Goal: Transaction & Acquisition: Book appointment/travel/reservation

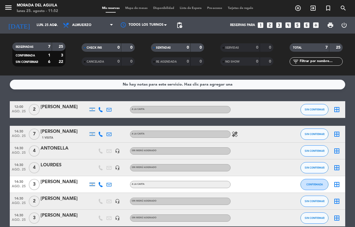
scroll to position [27, 0]
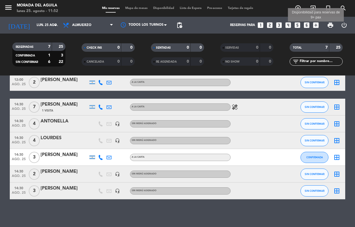
click at [315, 26] on icon "add_box" at bounding box center [315, 24] width 7 height 7
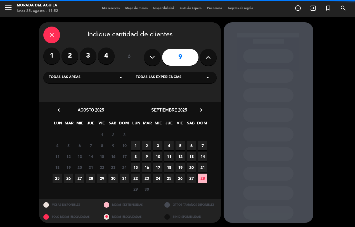
click at [209, 58] on icon at bounding box center [207, 57] width 5 height 8
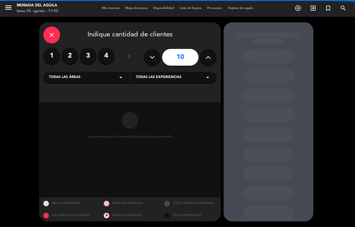
click at [209, 57] on icon at bounding box center [207, 57] width 5 height 8
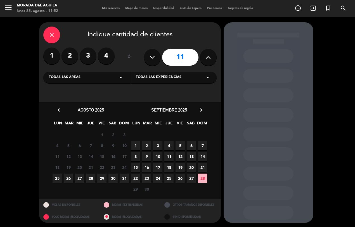
click at [150, 56] on icon at bounding box center [151, 57] width 5 height 8
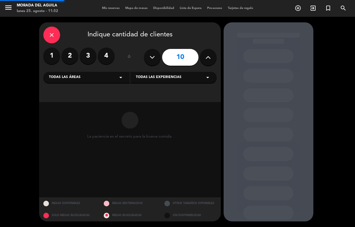
click at [150, 56] on icon at bounding box center [151, 57] width 5 height 8
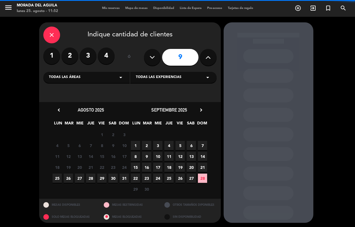
click at [150, 56] on icon at bounding box center [151, 57] width 5 height 8
type input "7"
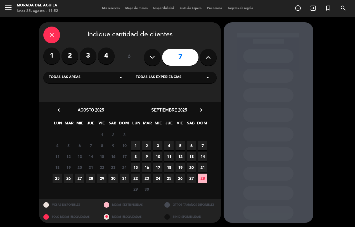
drag, startPoint x: 66, startPoint y: 179, endPoint x: 75, endPoint y: 179, distance: 8.4
click at [66, 179] on span "26" at bounding box center [68, 177] width 9 height 9
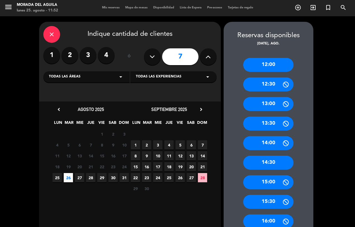
click at [267, 64] on div "12:00" at bounding box center [268, 65] width 50 height 14
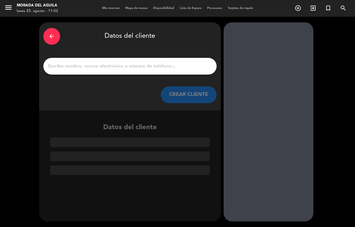
scroll to position [0, 0]
click at [50, 65] on input "1" at bounding box center [129, 66] width 165 height 8
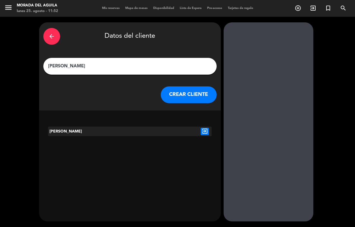
type input "[PERSON_NAME]"
click at [192, 94] on button "CREAR CLIENTE" at bounding box center [189, 94] width 56 height 17
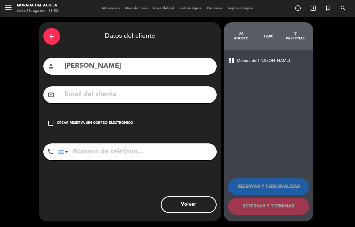
click at [50, 121] on icon "check_box_outline_blank" at bounding box center [50, 123] width 7 height 7
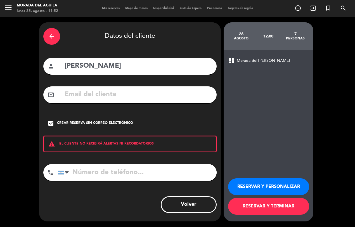
drag, startPoint x: 252, startPoint y: 207, endPoint x: 308, endPoint y: 197, distance: 56.7
click at [253, 207] on button "RESERVAR Y TERMINAR" at bounding box center [268, 206] width 81 height 17
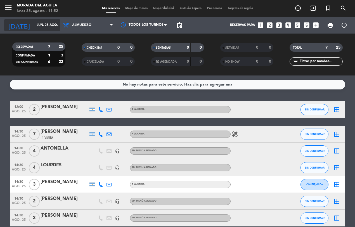
click at [55, 22] on icon "arrow_drop_down" at bounding box center [55, 25] width 7 height 7
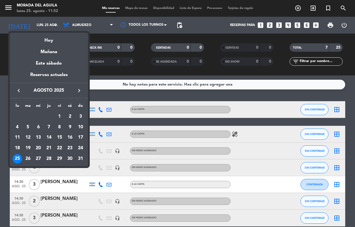
click at [27, 159] on div "26" at bounding box center [27, 158] width 9 height 9
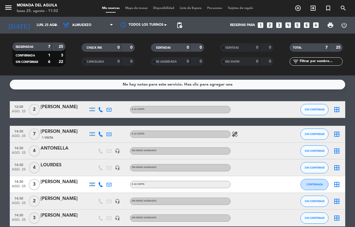
type input "[DATE] ago."
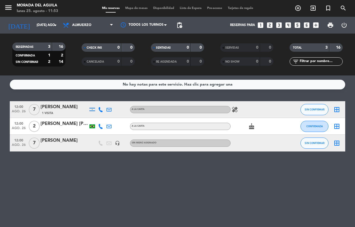
click at [251, 126] on icon "cake" at bounding box center [251, 126] width 7 height 7
click at [233, 108] on icon "healing" at bounding box center [234, 109] width 7 height 7
click at [236, 109] on icon "healing" at bounding box center [234, 109] width 7 height 7
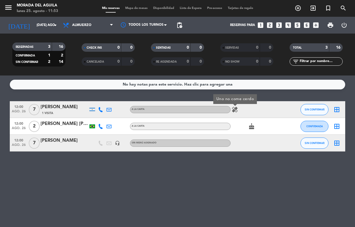
click at [192, 89] on div "No hay notas para este servicio. Haz clic para agregar una" at bounding box center [177, 85] width 335 height 10
